Goal: Task Accomplishment & Management: Use online tool/utility

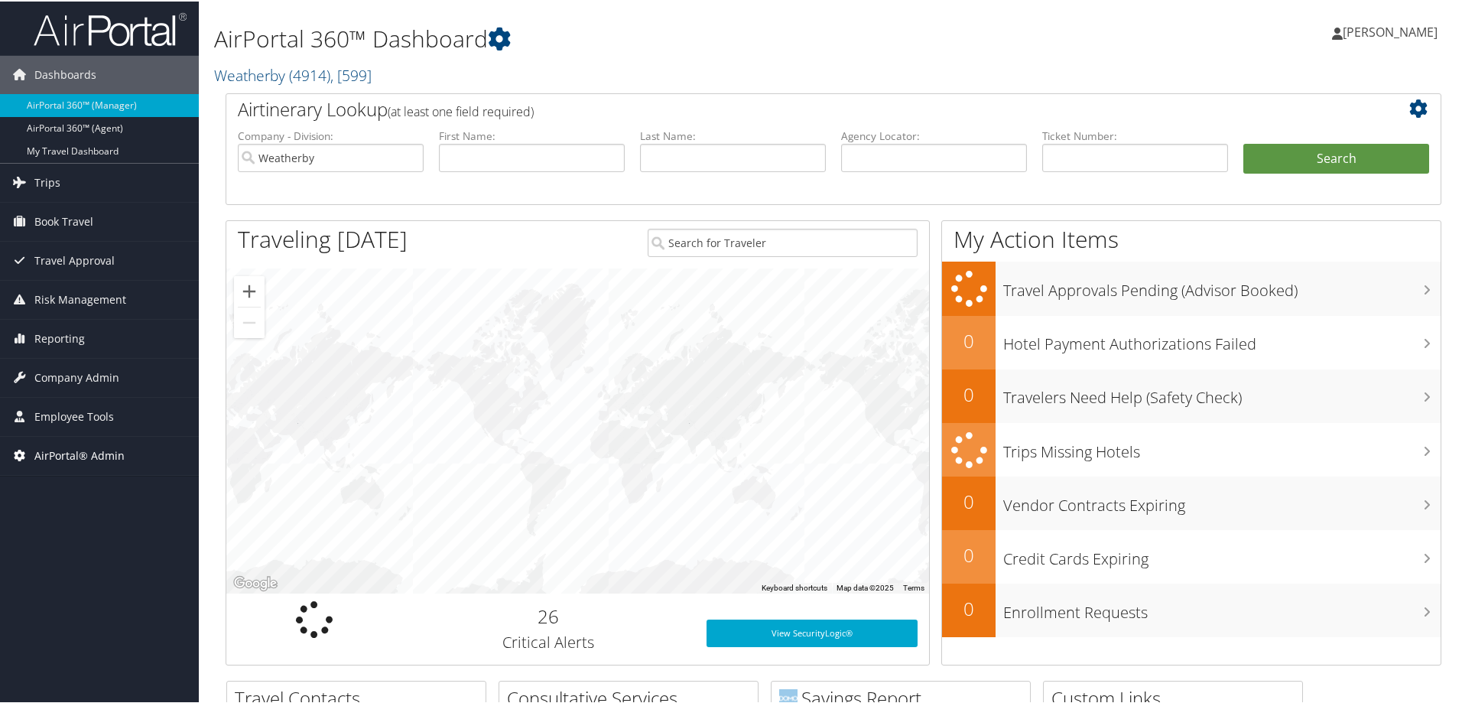
click at [58, 454] on span "AirPortal® Admin" at bounding box center [79, 454] width 90 height 38
click at [905, 158] on input "text" at bounding box center [934, 156] width 186 height 28
paste input "D37JN7"
type input "D37JN7"
click at [411, 156] on input "Weatherby" at bounding box center [331, 156] width 186 height 28
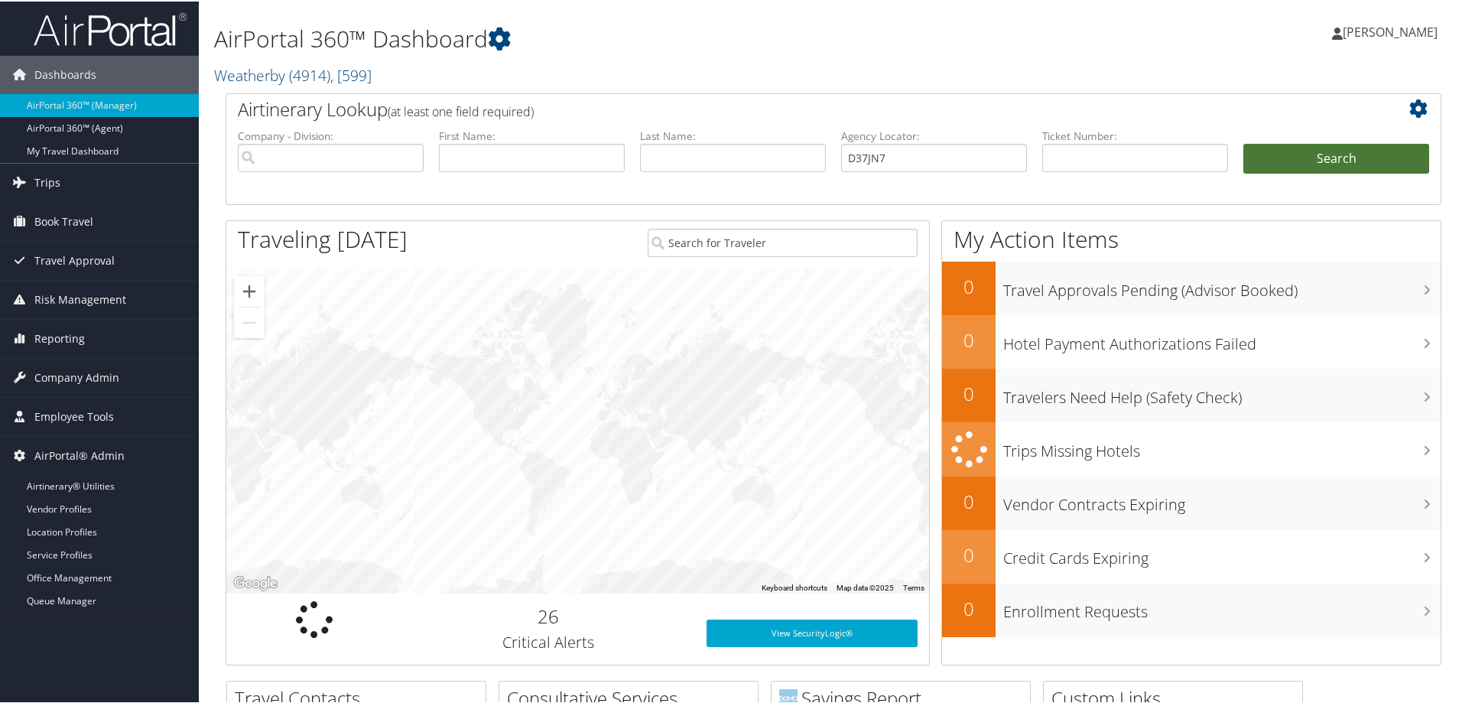
click at [1315, 160] on button "Search" at bounding box center [1337, 157] width 186 height 31
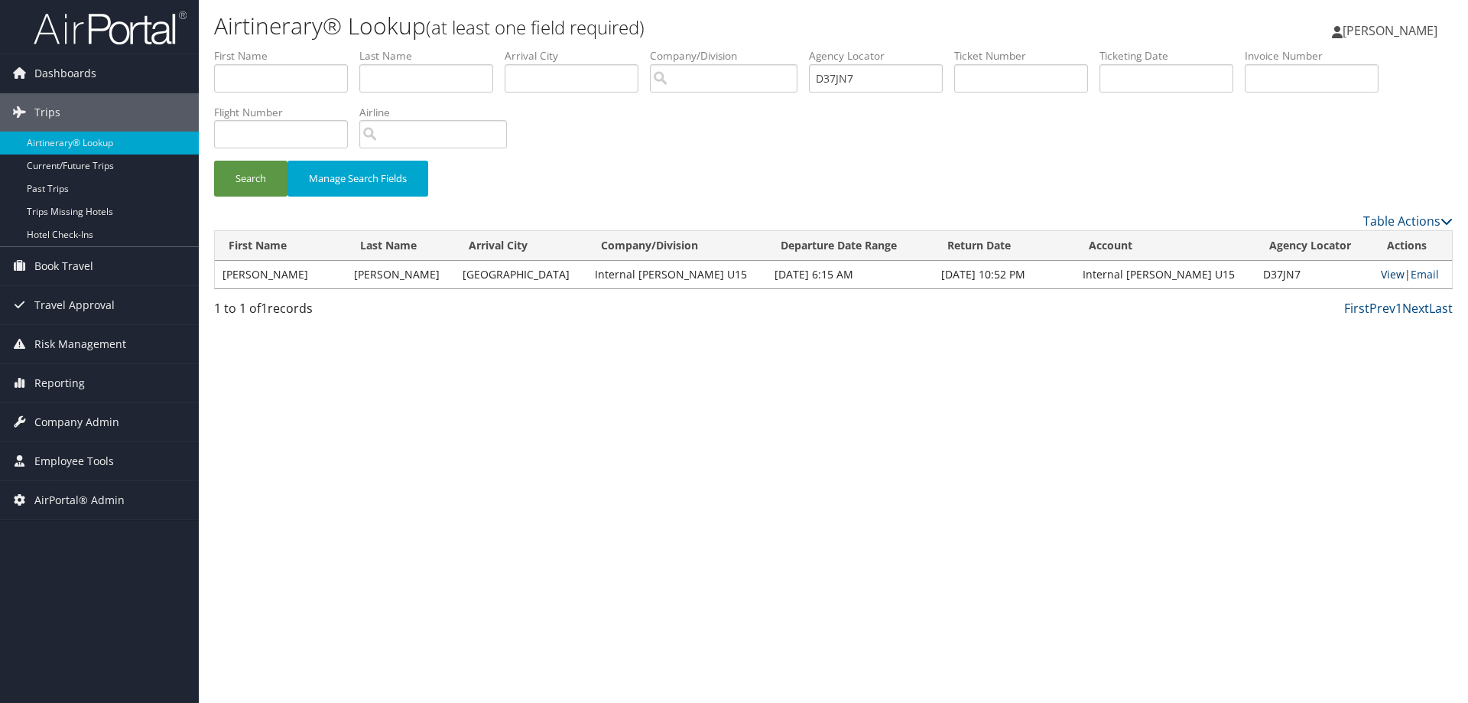
click at [1381, 275] on link "View" at bounding box center [1393, 274] width 24 height 15
click at [89, 495] on span "AirPortal® Admin" at bounding box center [79, 500] width 90 height 38
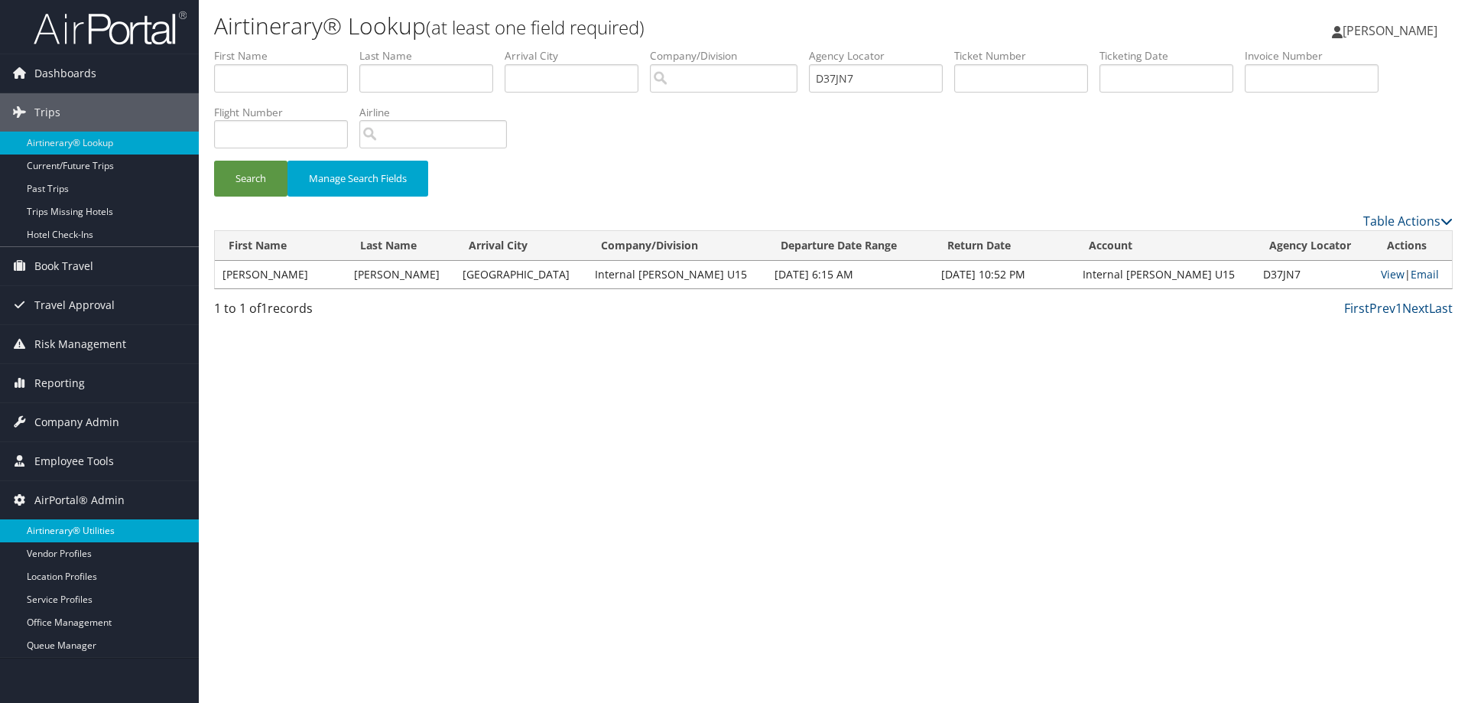
click at [83, 525] on link "Airtinerary® Utilities" at bounding box center [99, 530] width 199 height 23
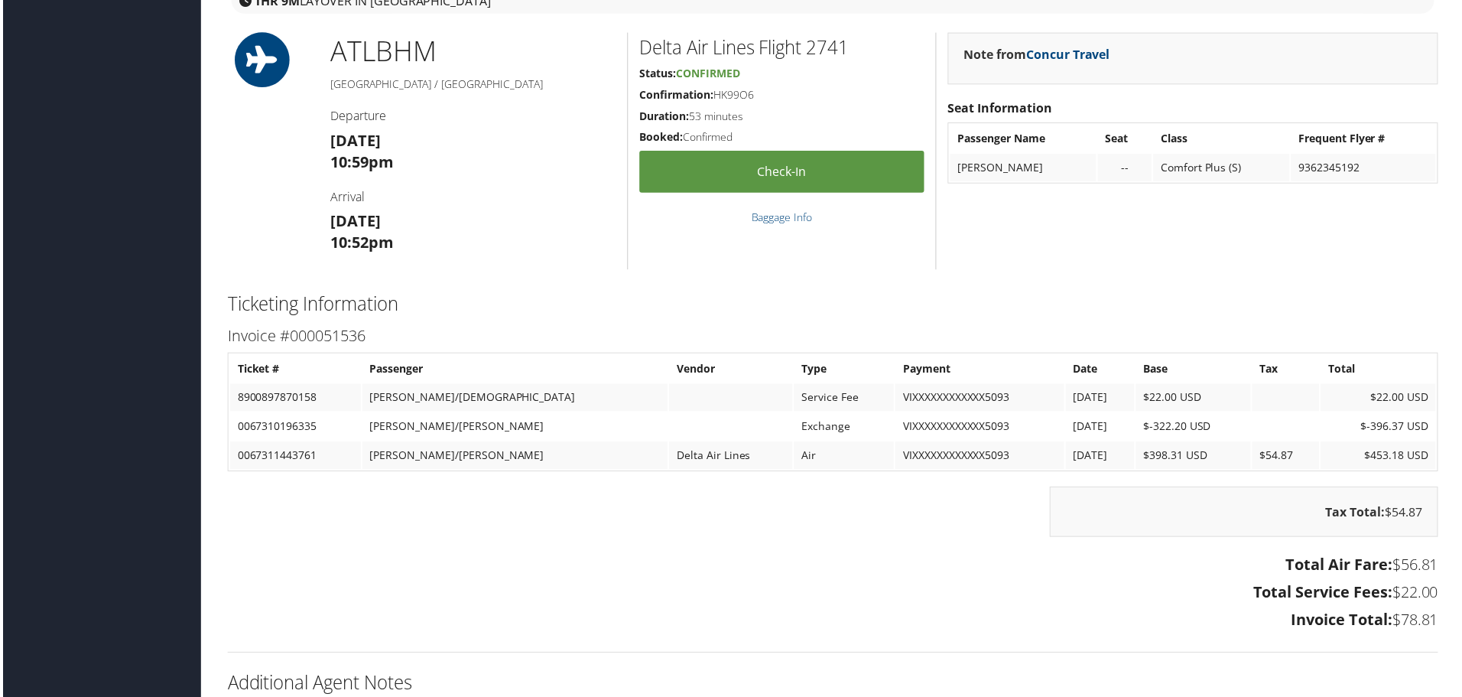
scroll to position [2560, 0]
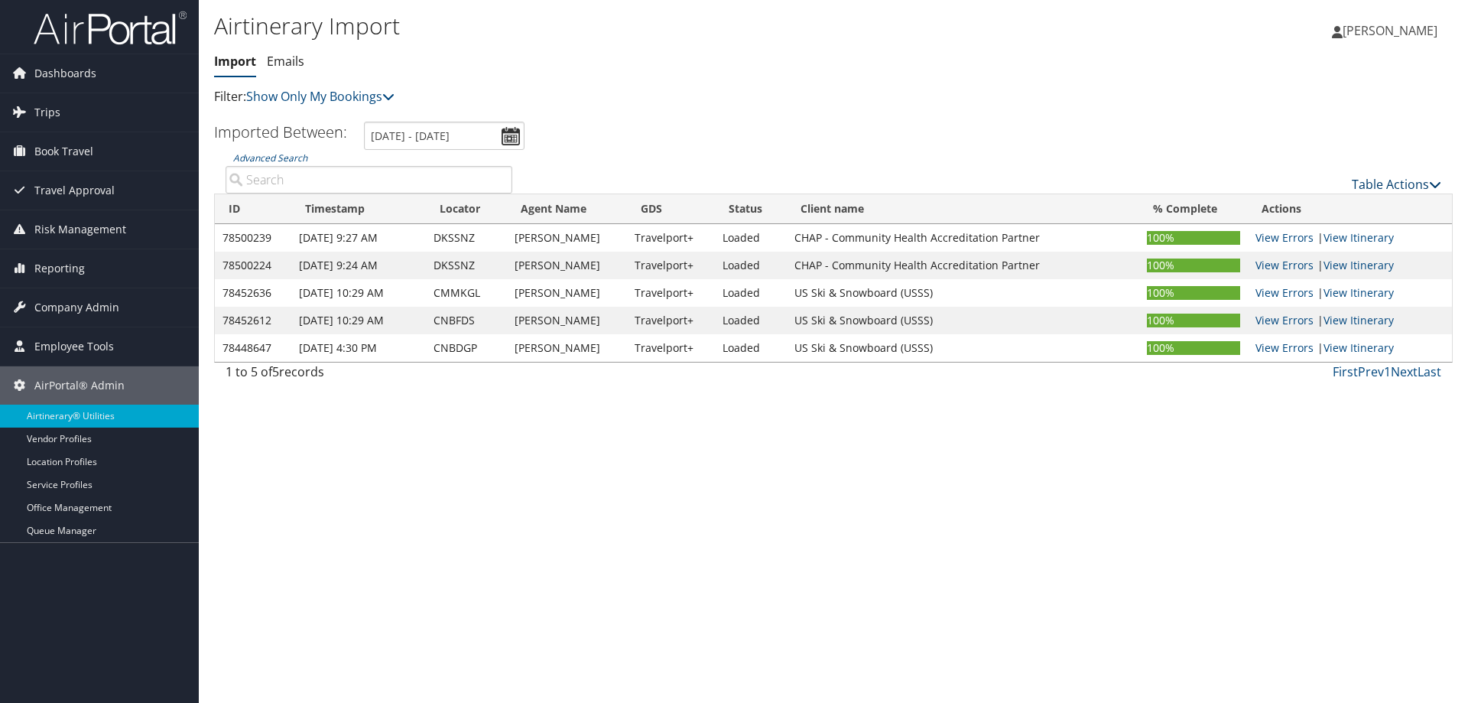
click at [1397, 180] on link "Table Actions" at bounding box center [1396, 184] width 89 height 17
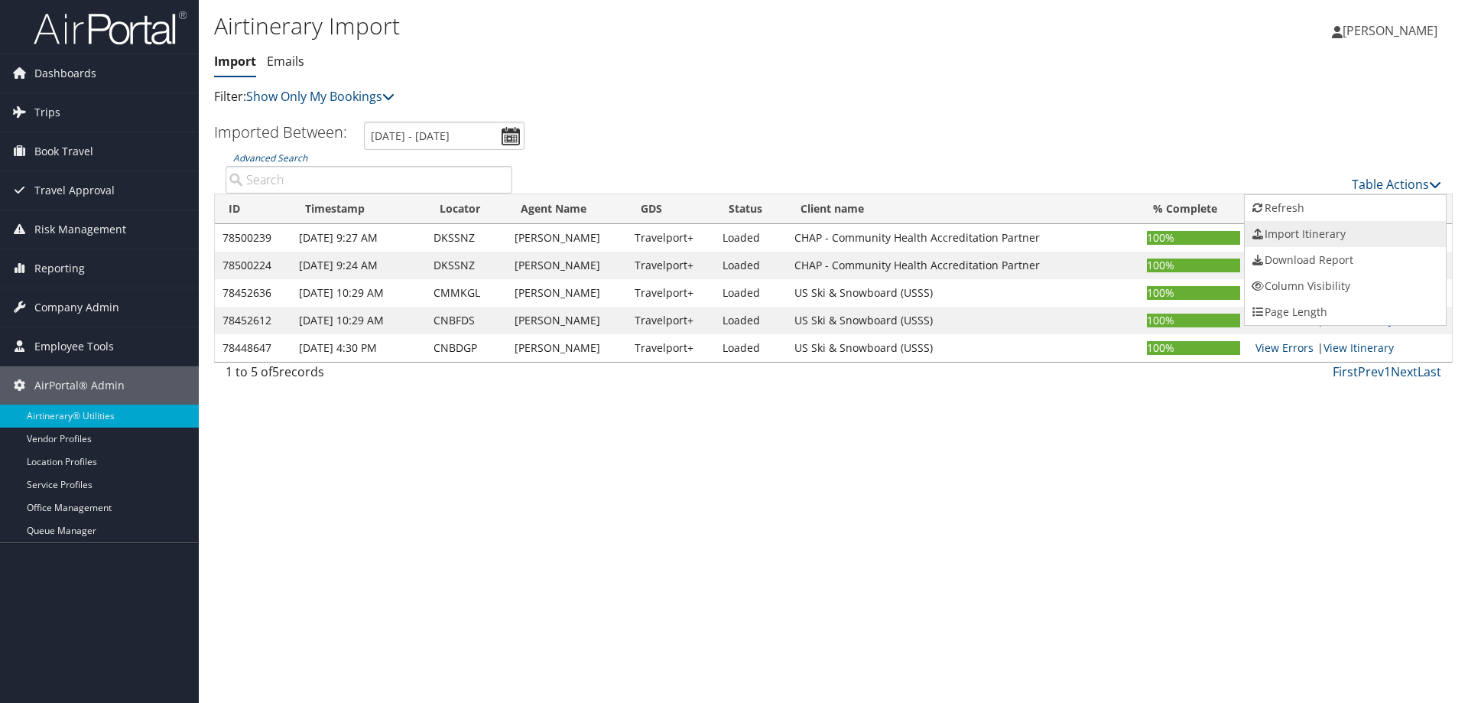
click at [1296, 233] on link "Import Itinerary" at bounding box center [1345, 234] width 201 height 26
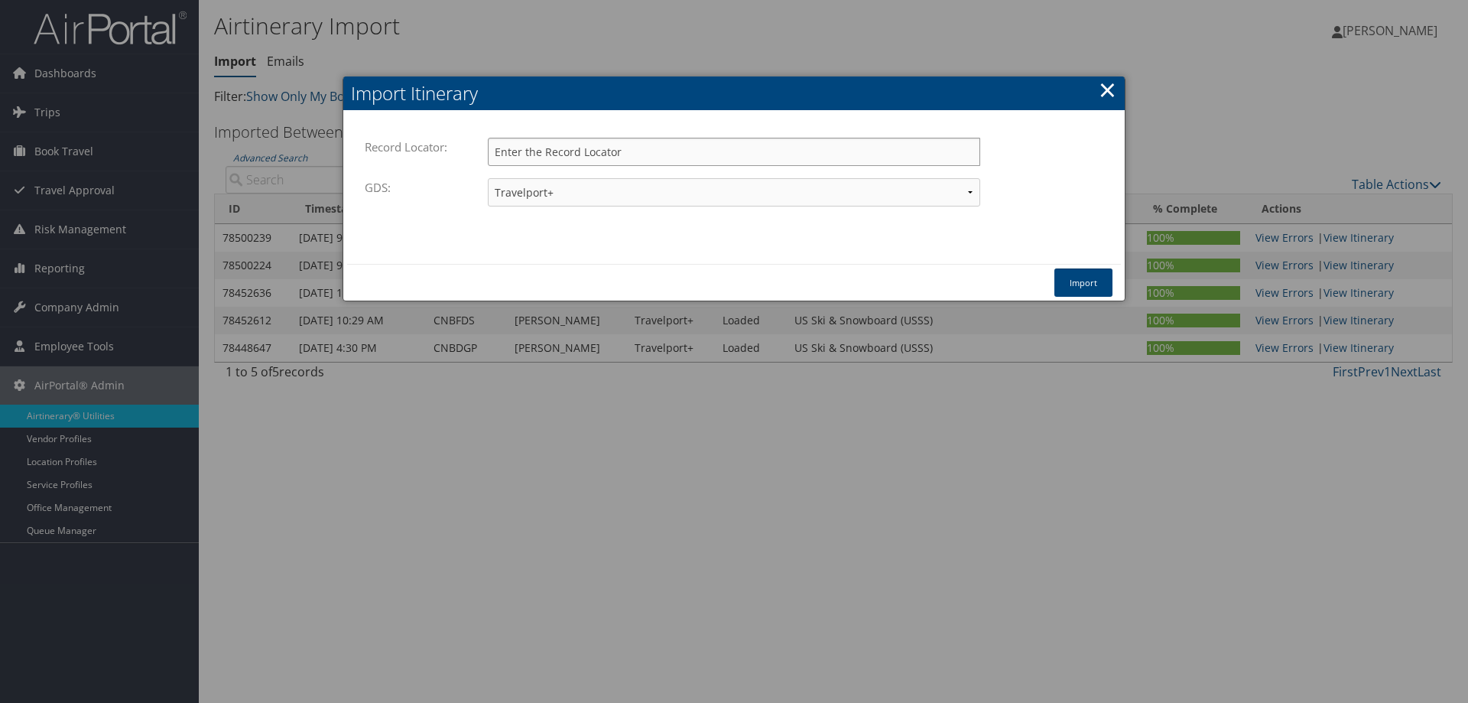
paste input "D37JN7"
type input "D37JN7"
click at [1094, 282] on button "Import" at bounding box center [1084, 282] width 58 height 28
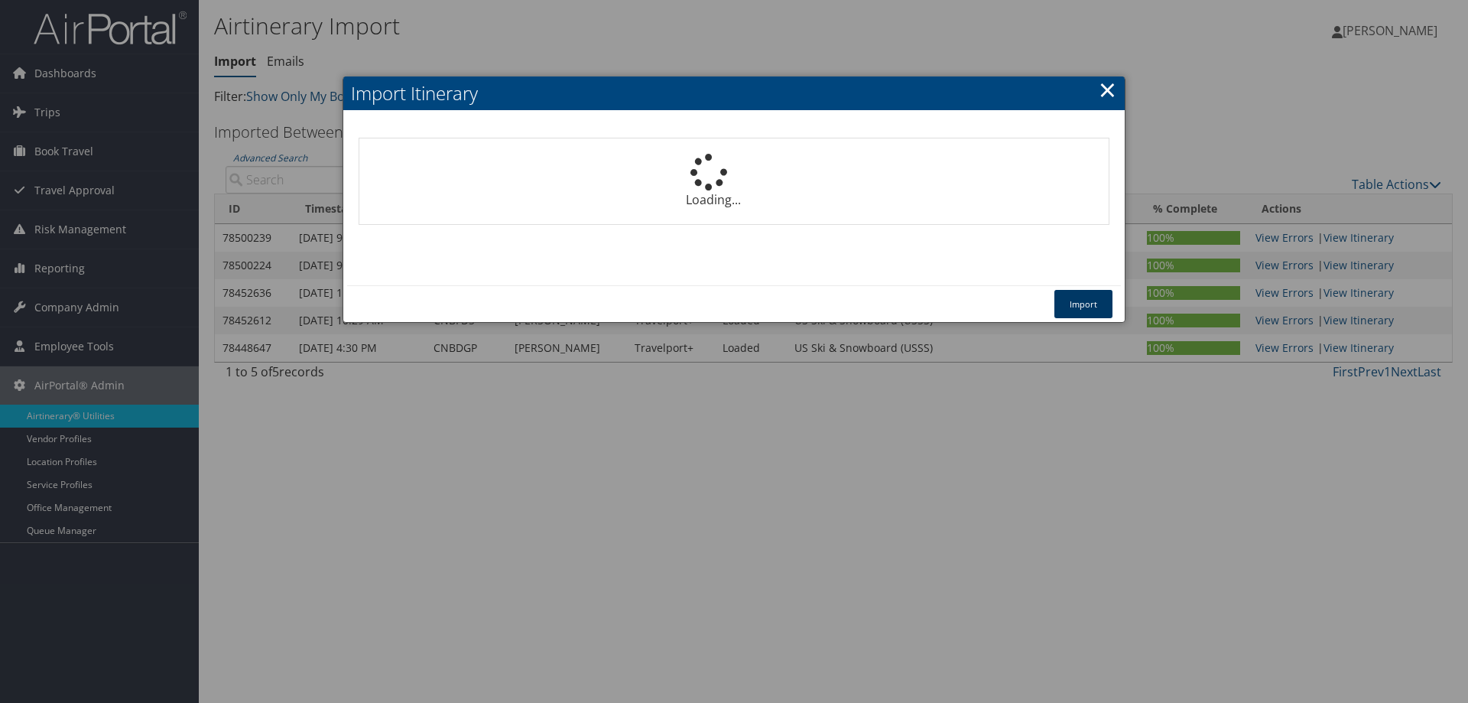
select select "1P"
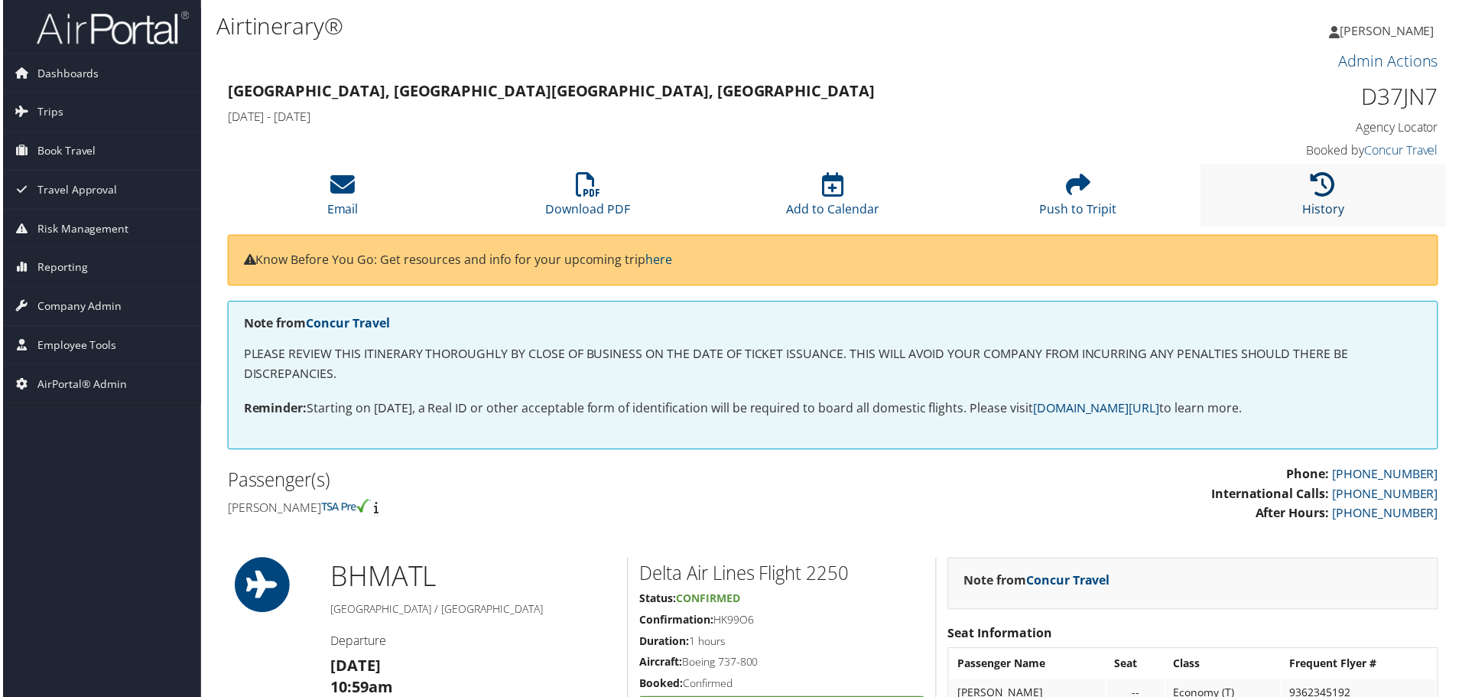
click at [1318, 201] on link "History" at bounding box center [1326, 199] width 42 height 37
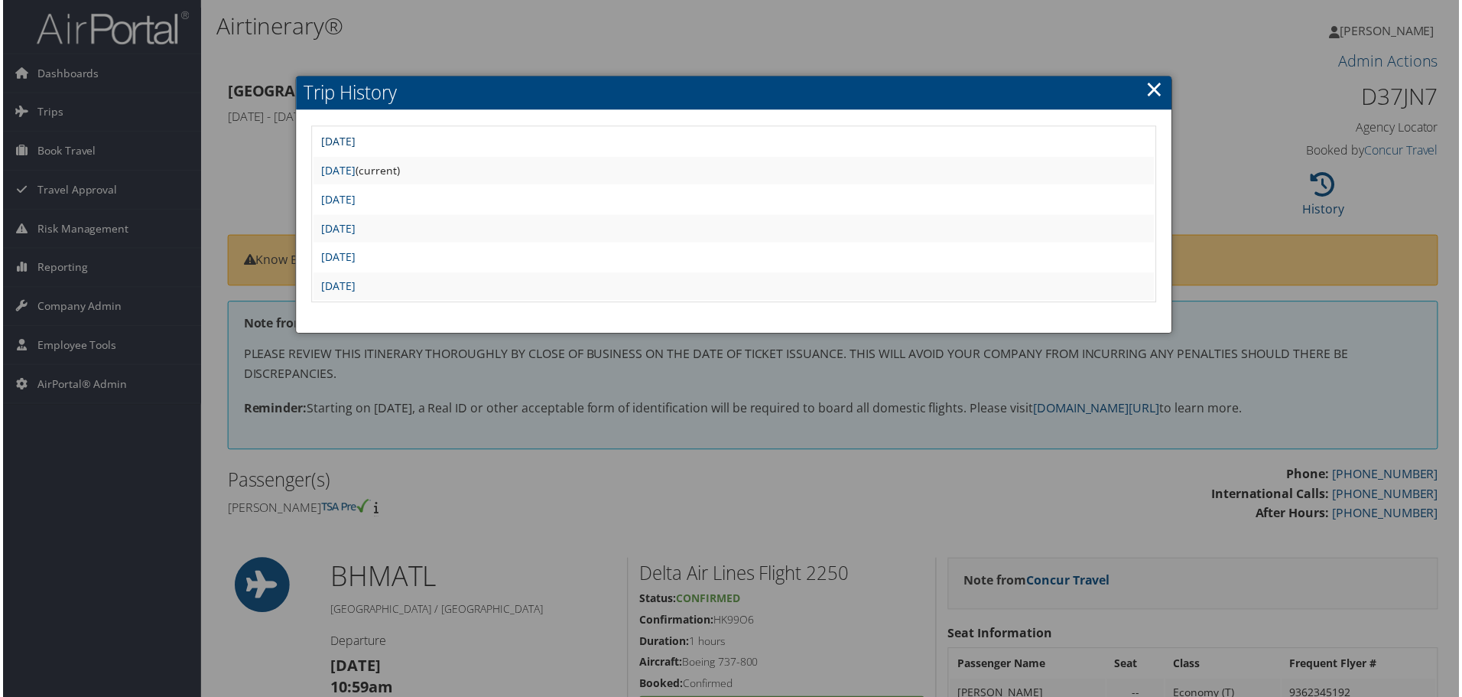
click at [354, 136] on link "Tue Sep 30 09:04:19 MDT 2025" at bounding box center [337, 142] width 34 height 15
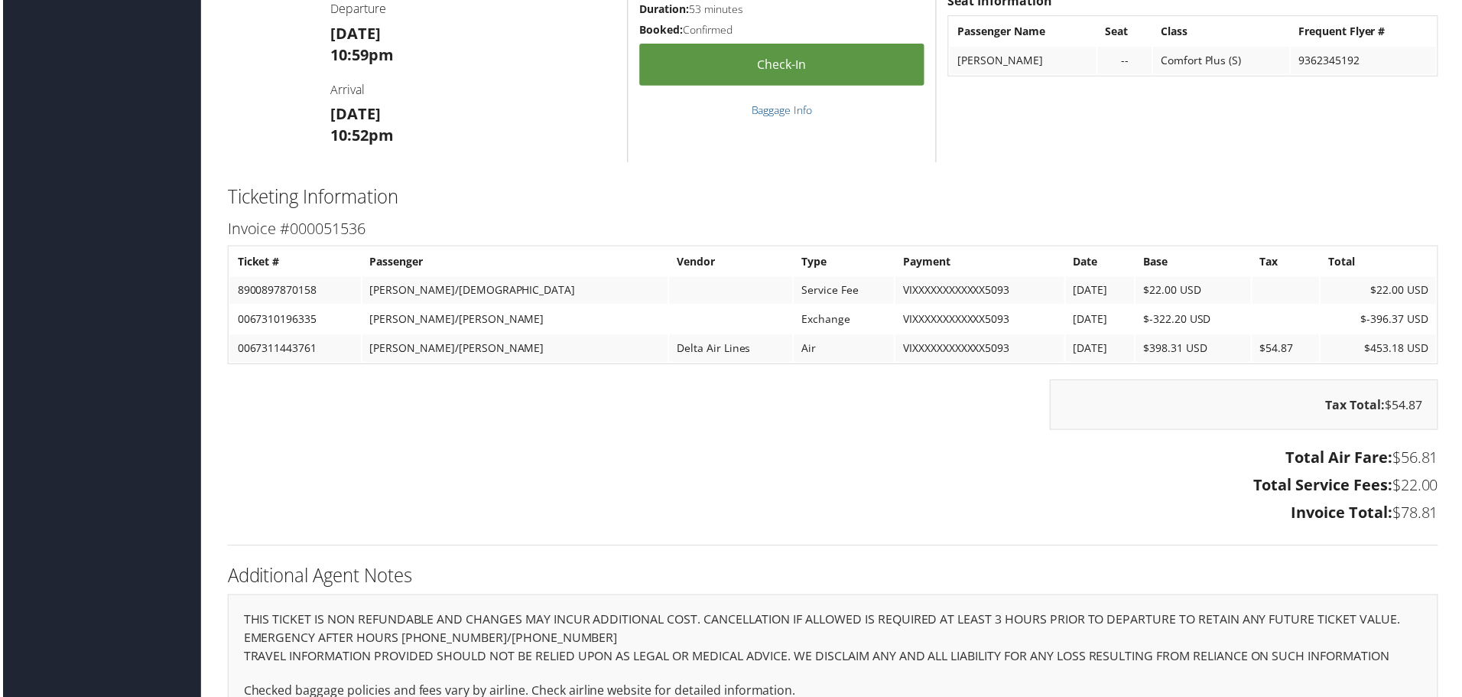
scroll to position [2560, 0]
